Goal: Information Seeking & Learning: Stay updated

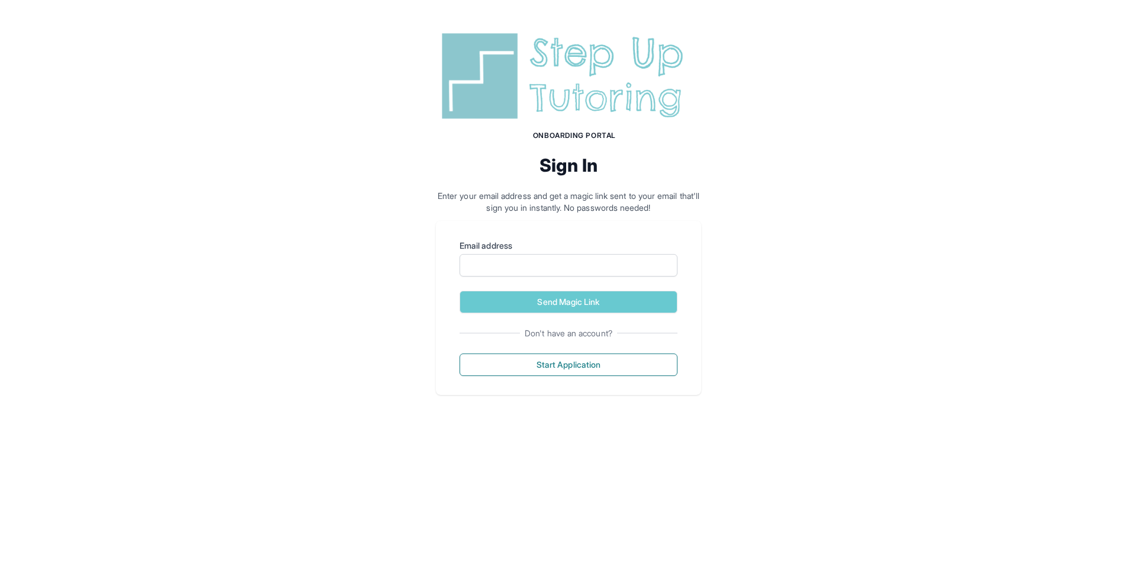
click at [493, 63] on img at bounding box center [568, 75] width 265 height 95
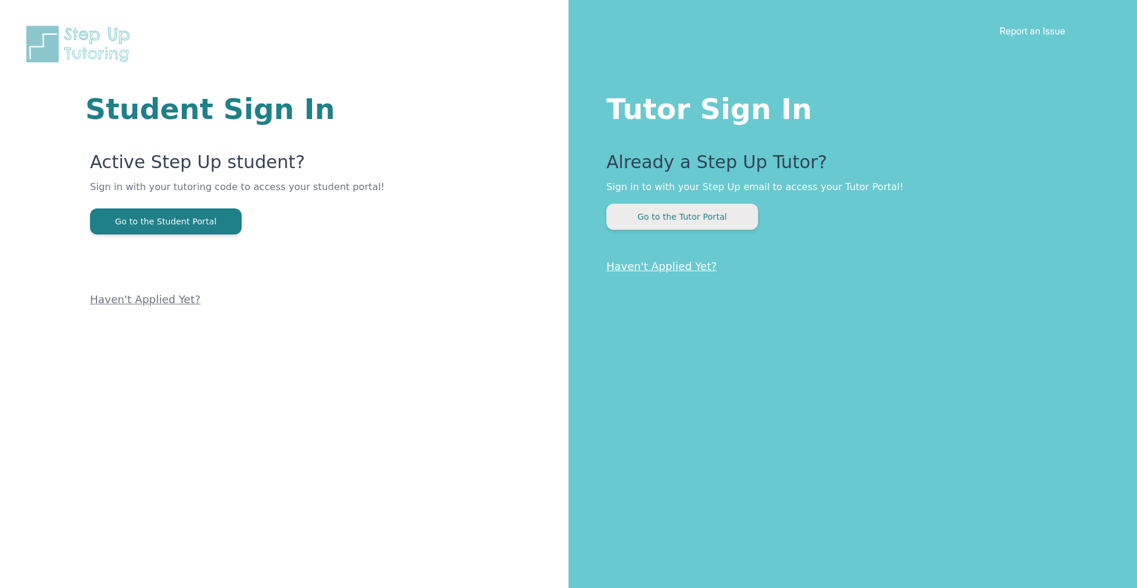
click at [643, 211] on button "Go to the Tutor Portal" at bounding box center [682, 217] width 152 height 26
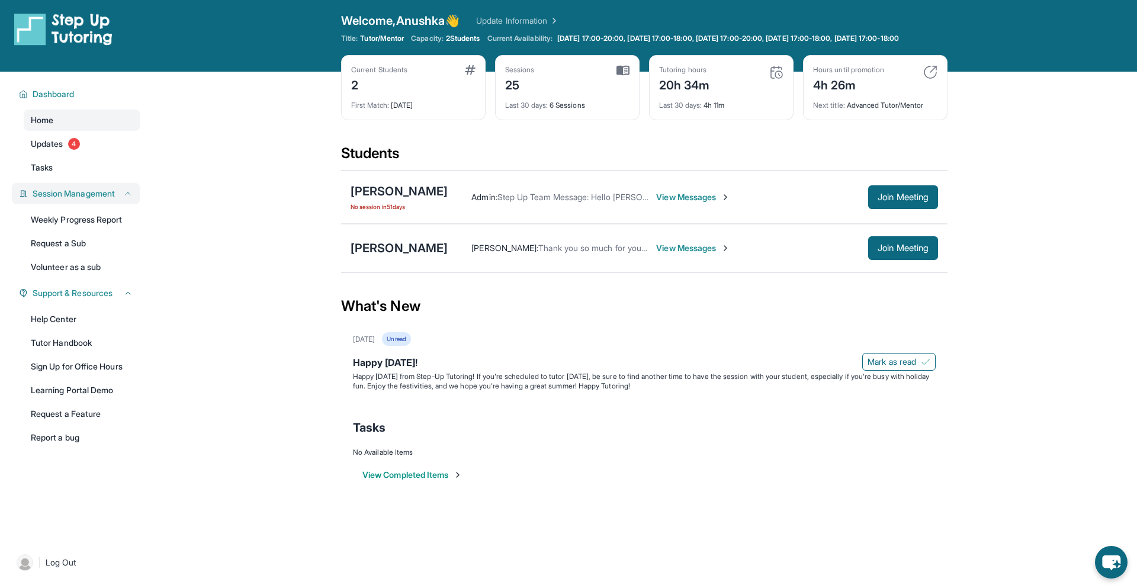
scroll to position [5, 0]
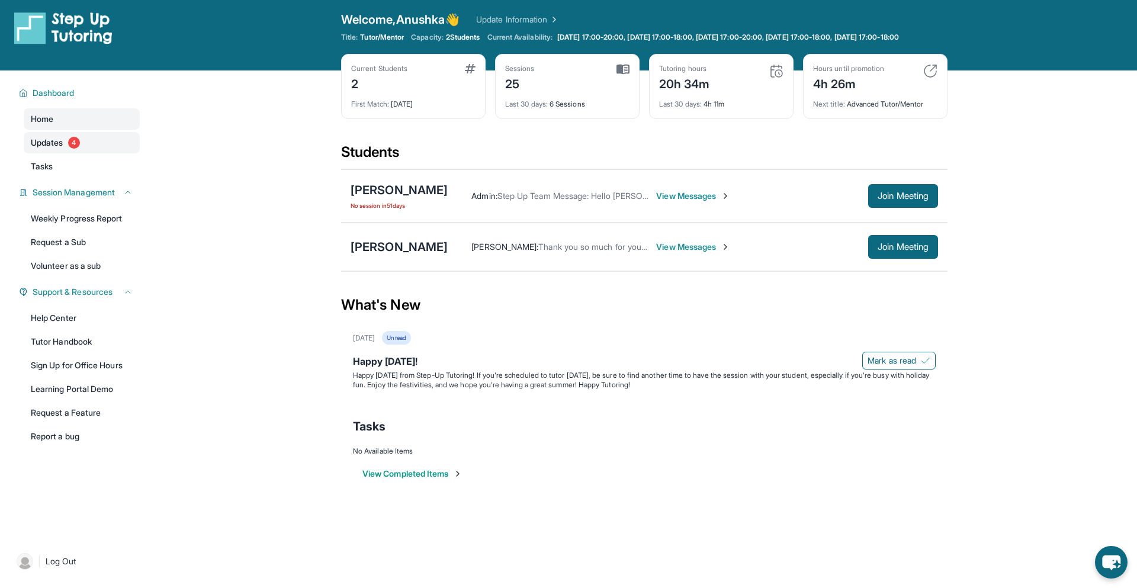
click at [94, 153] on link "Updates 4" at bounding box center [82, 142] width 116 height 21
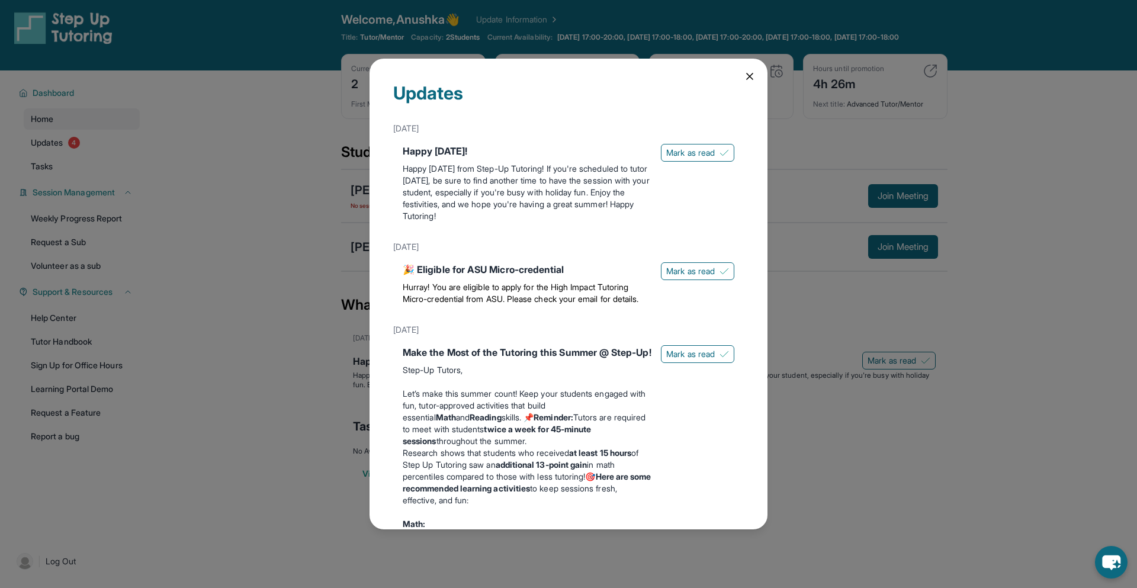
click at [742, 81] on div "Updates [DATE] Happy [DATE]! Happy [DATE] from Step-Up Tutoring! If you're sche…" at bounding box center [568, 294] width 398 height 470
click at [742, 75] on div "Updates [DATE] Happy [DATE]! Happy [DATE] from Step-Up Tutoring! If you're sche…" at bounding box center [568, 294] width 398 height 470
click at [751, 82] on icon at bounding box center [750, 76] width 12 height 12
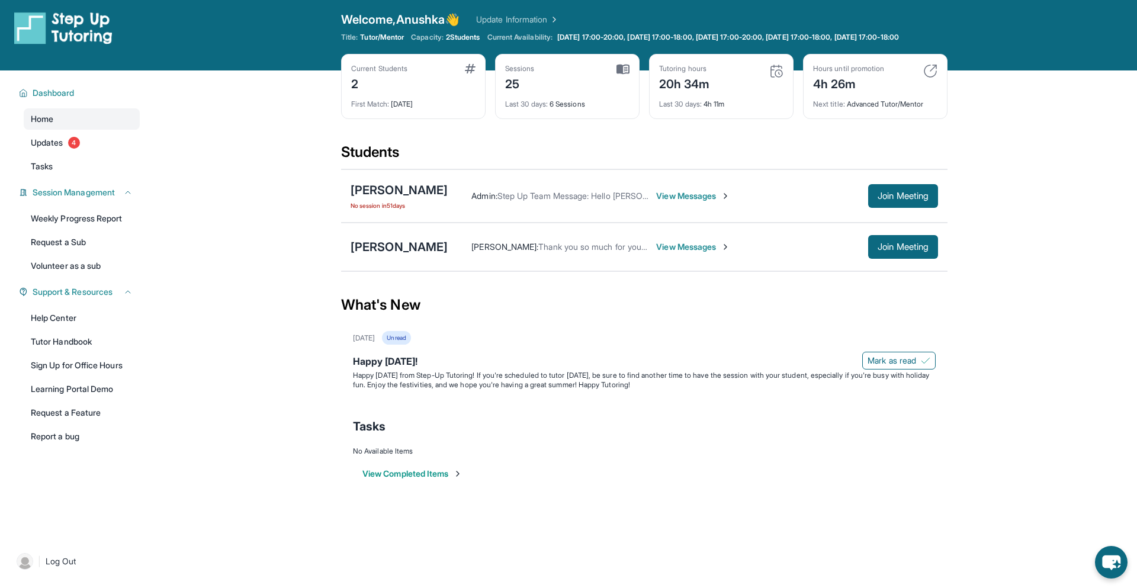
scroll to position [0, 0]
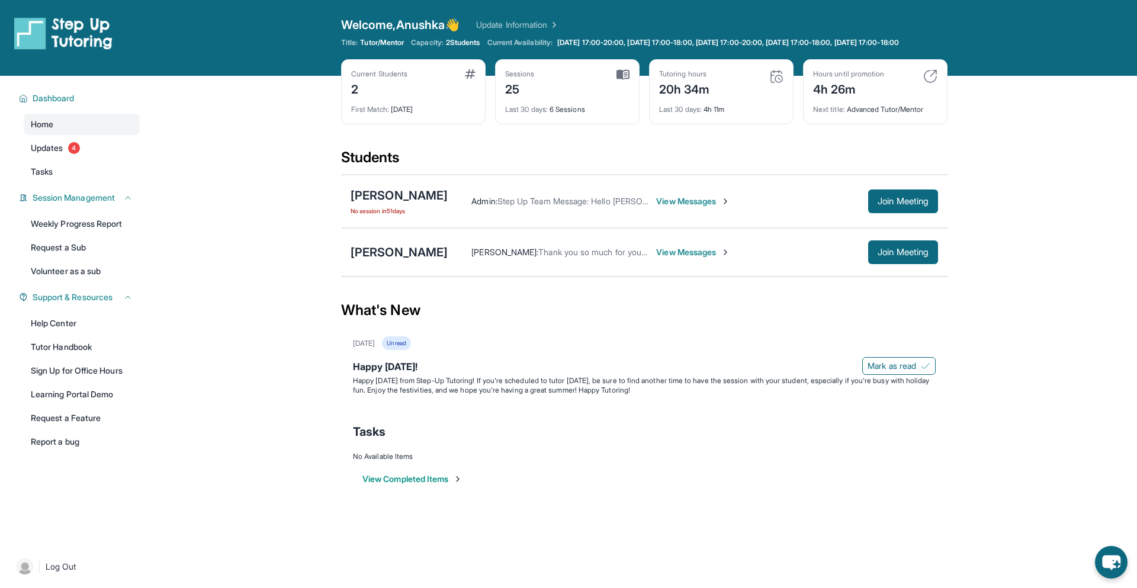
click at [559, 25] on img at bounding box center [553, 25] width 12 height 12
